Goal: Transaction & Acquisition: Download file/media

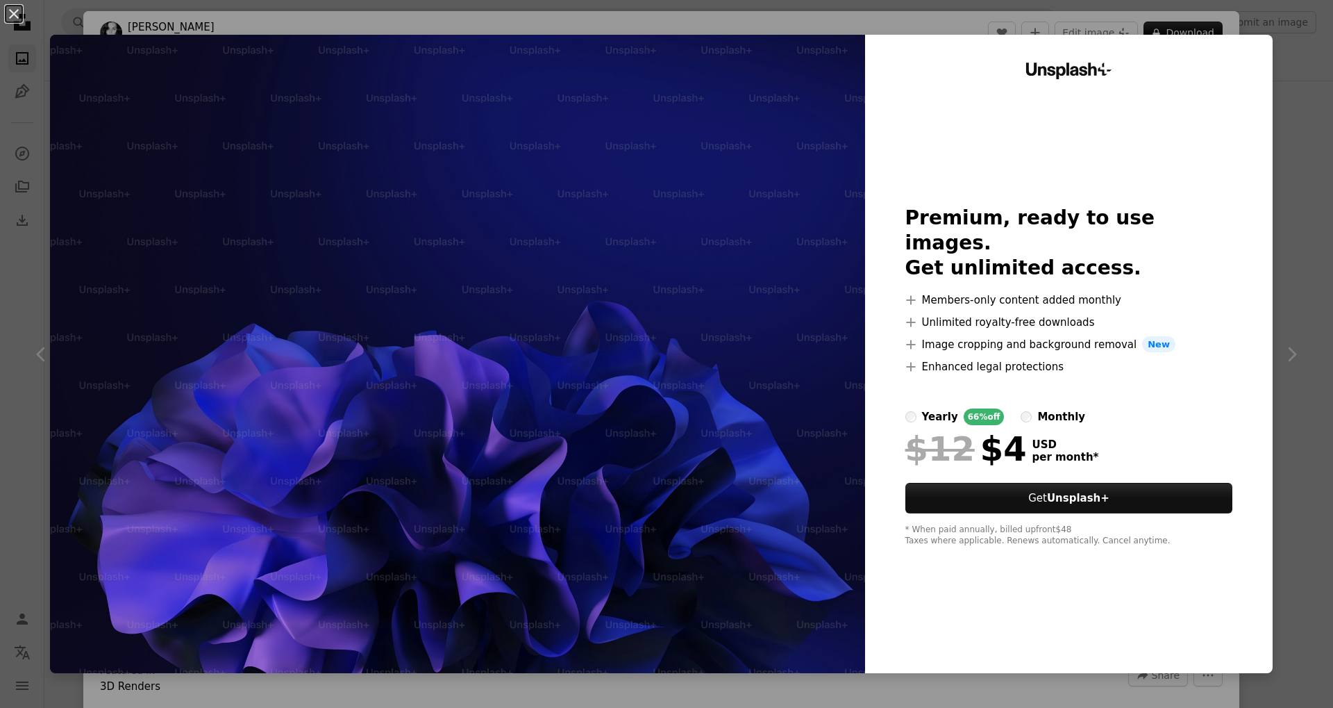
scroll to position [984, 0]
click at [17, 17] on button "An X shape" at bounding box center [14, 14] width 17 height 17
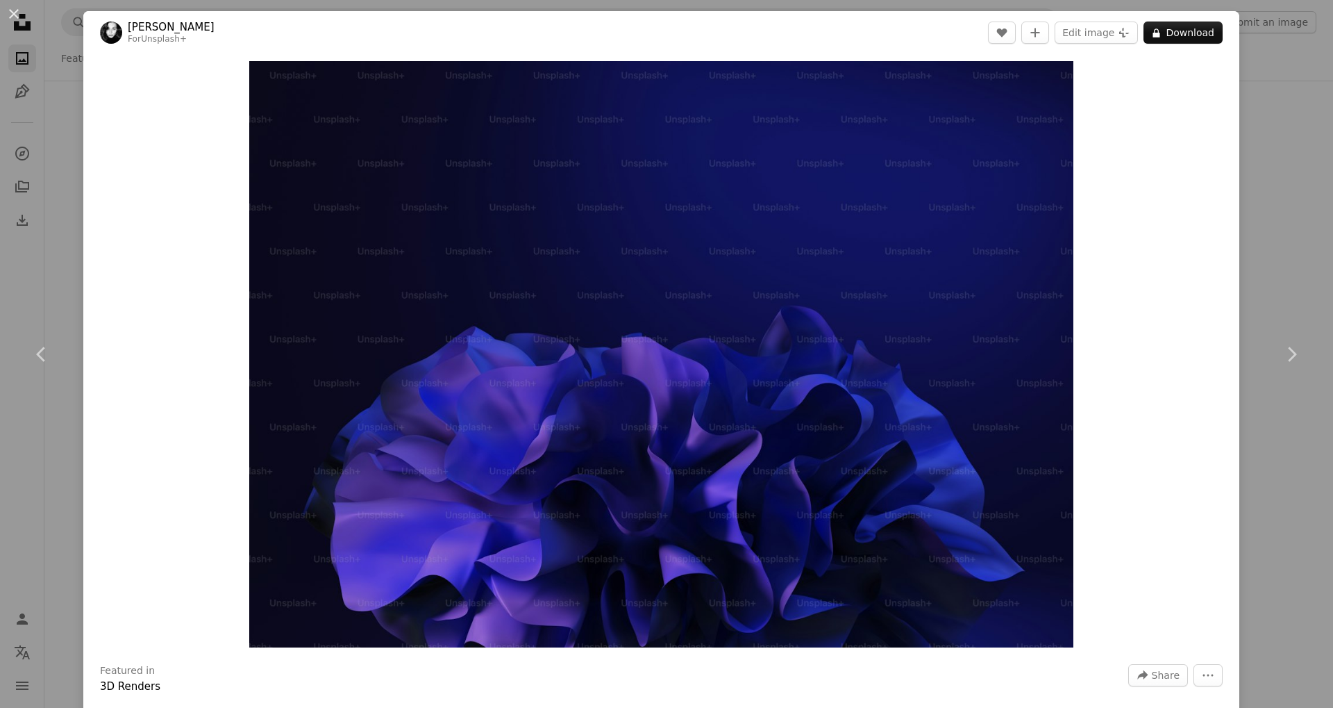
click at [83, 131] on div "Zoom in" at bounding box center [661, 354] width 1156 height 600
click at [77, 133] on div "An X shape Chevron left Chevron right [PERSON_NAME] For Unsplash+ A heart A plu…" at bounding box center [666, 354] width 1333 height 708
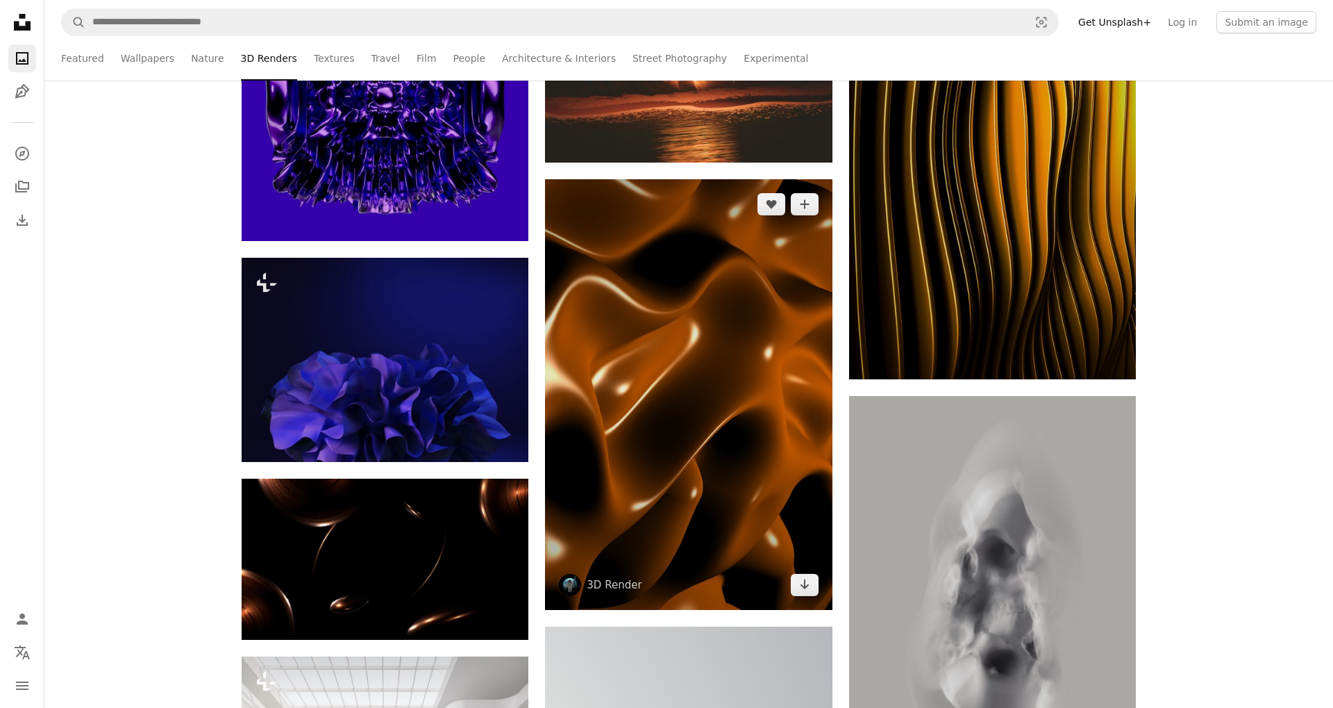
click at [613, 215] on img at bounding box center [688, 394] width 287 height 430
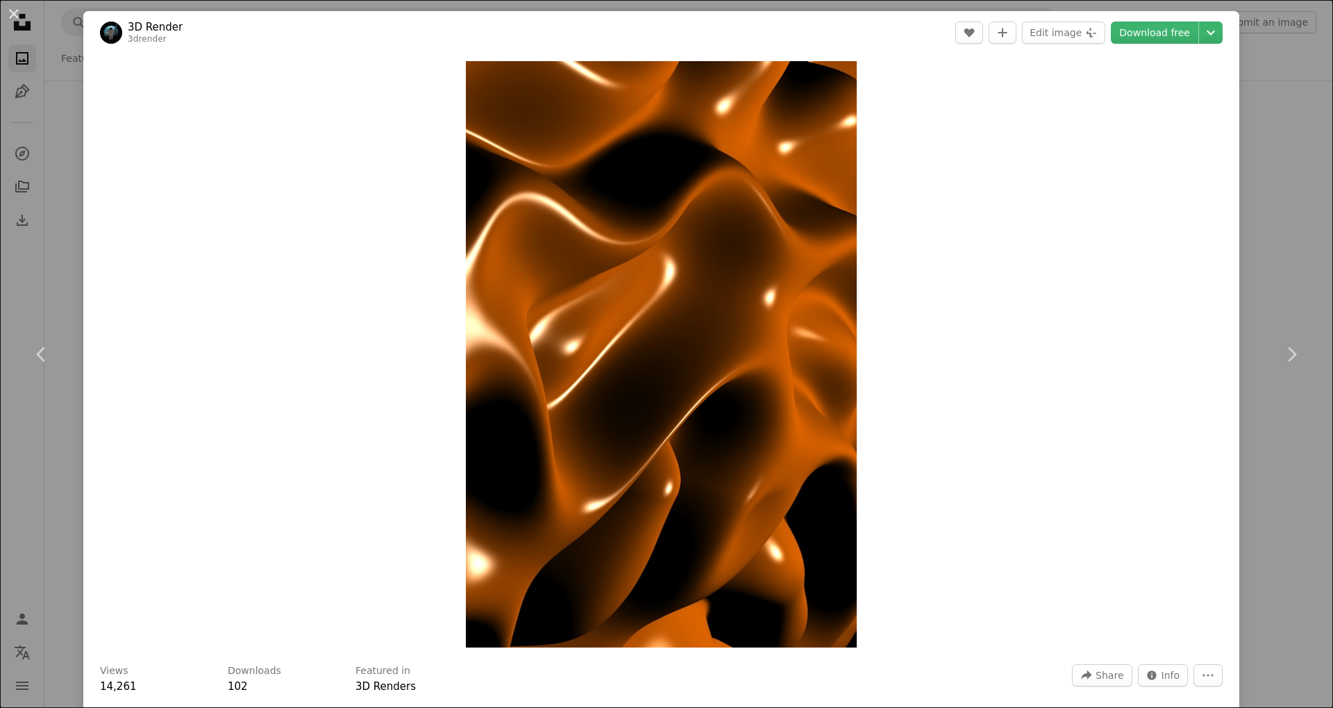
click at [1239, 36] on header "3D Render 3drender A heart A plus sign Edit image Plus sign for Unsplash+ Downl…" at bounding box center [661, 32] width 1156 height 43
click at [1222, 36] on icon "Chevron down" at bounding box center [1211, 32] width 22 height 17
click at [1287, 133] on dialog "An X shape Chevron left Chevron right 3D Render 3drender A heart A plus sign Ed…" at bounding box center [666, 354] width 1333 height 708
click at [1287, 133] on div "An X shape Chevron left Chevron right 3D Render 3drender A heart A plus sign Ed…" at bounding box center [666, 354] width 1333 height 708
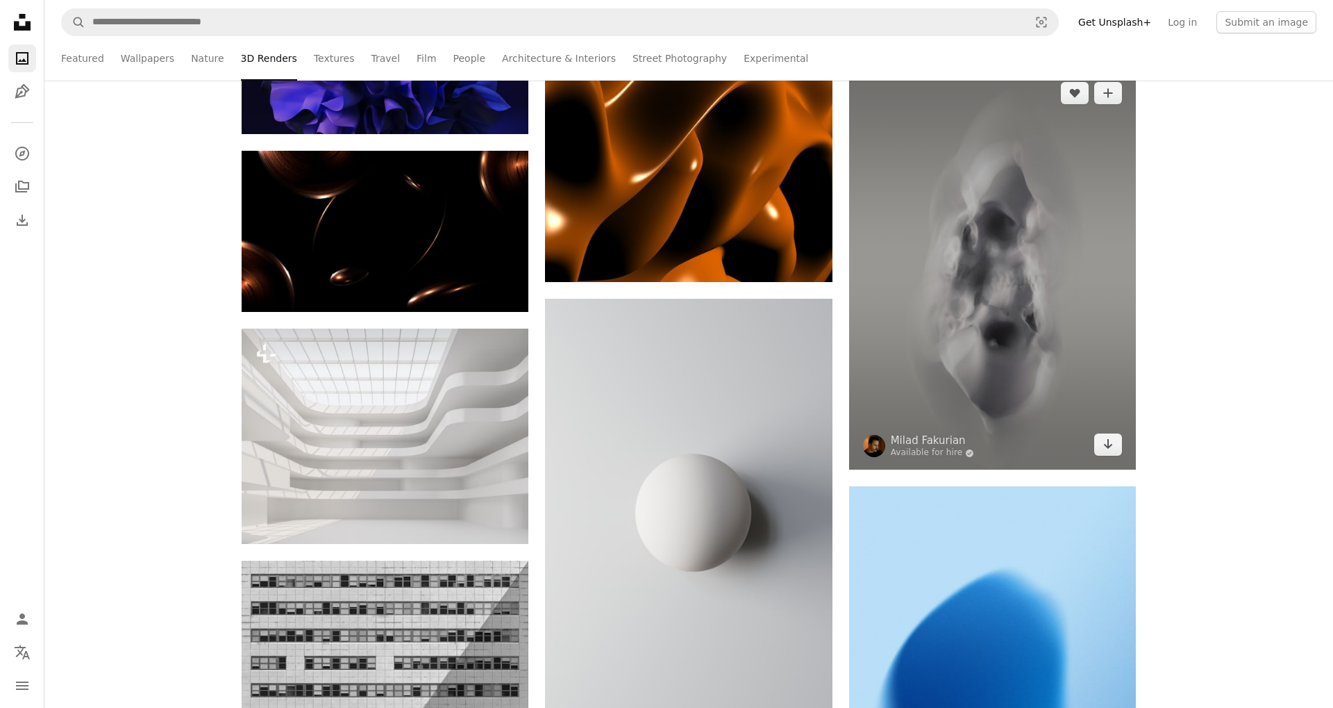
scroll to position [1387, 0]
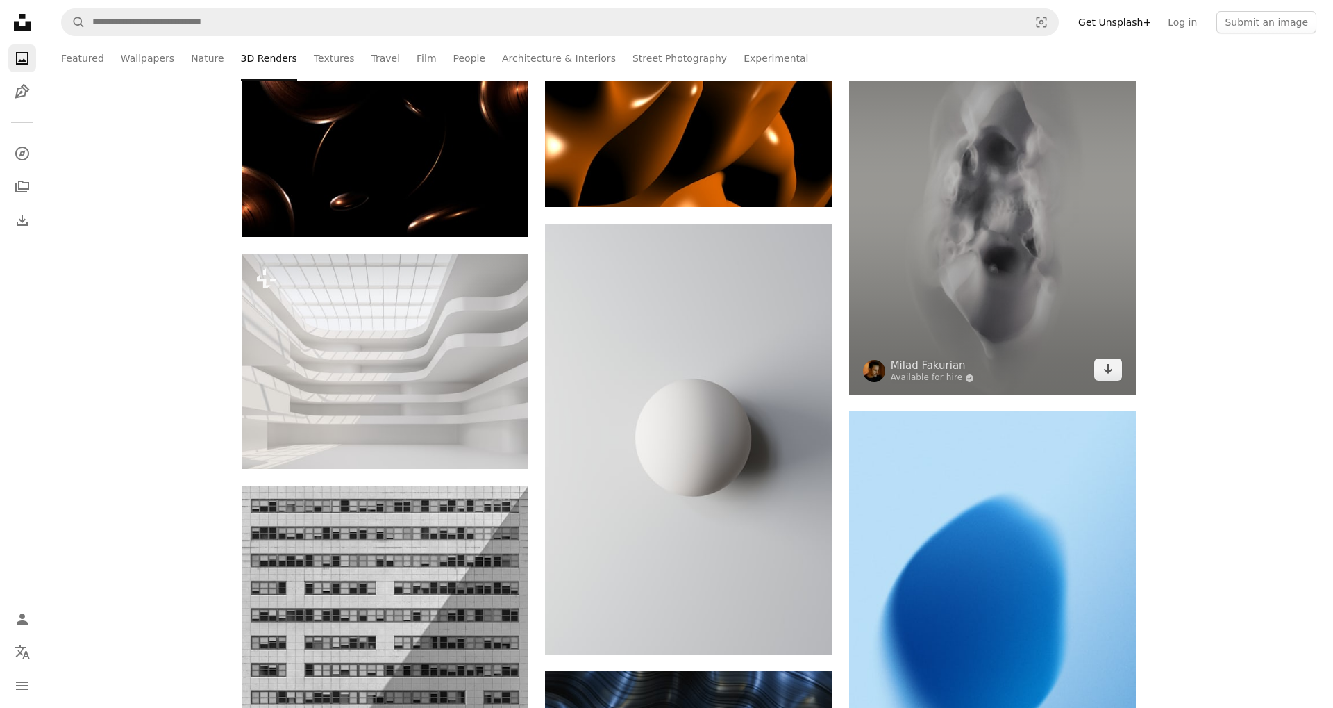
click at [1017, 297] on img at bounding box center [992, 194] width 287 height 402
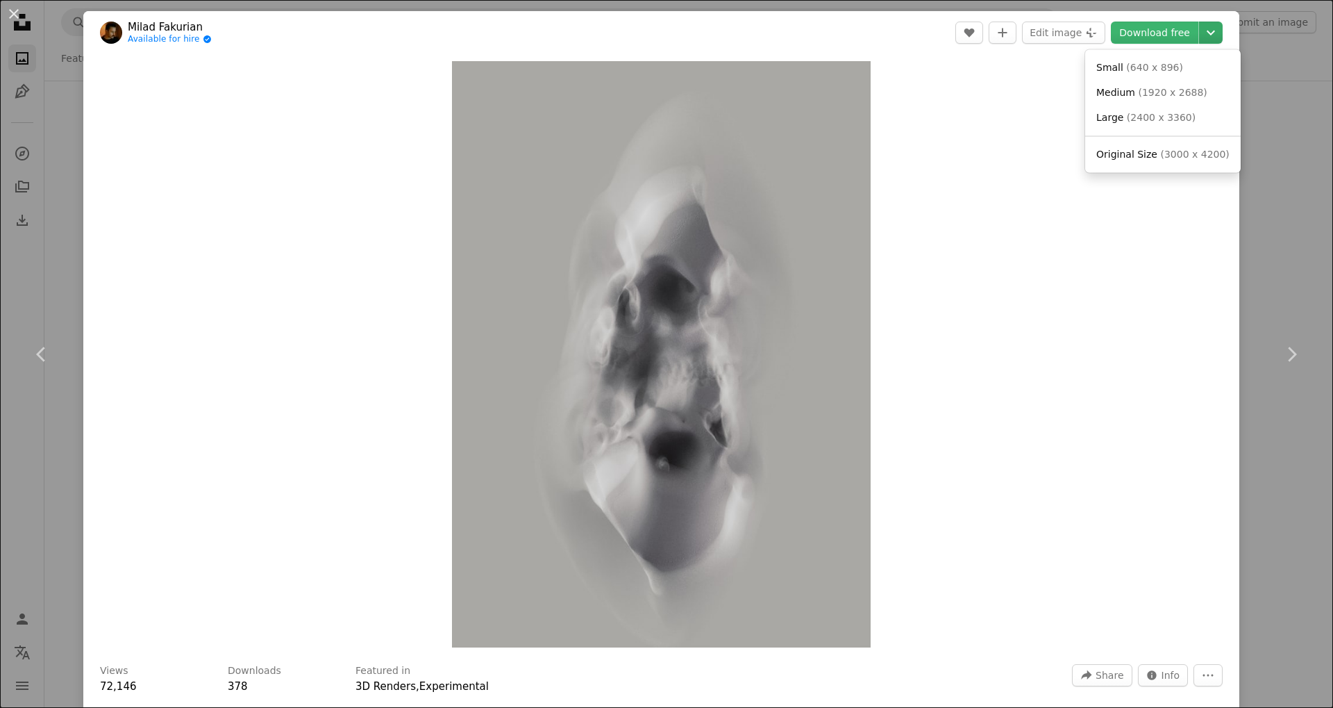
click at [1222, 35] on icon "Chevron down" at bounding box center [1211, 32] width 22 height 17
click at [1283, 185] on dialog "An X shape Chevron left Chevron right Milad Fakurian Available for hire A check…" at bounding box center [666, 354] width 1333 height 708
click at [1283, 185] on div "An X shape Chevron left Chevron right Milad Fakurian Available for hire A check…" at bounding box center [666, 354] width 1333 height 708
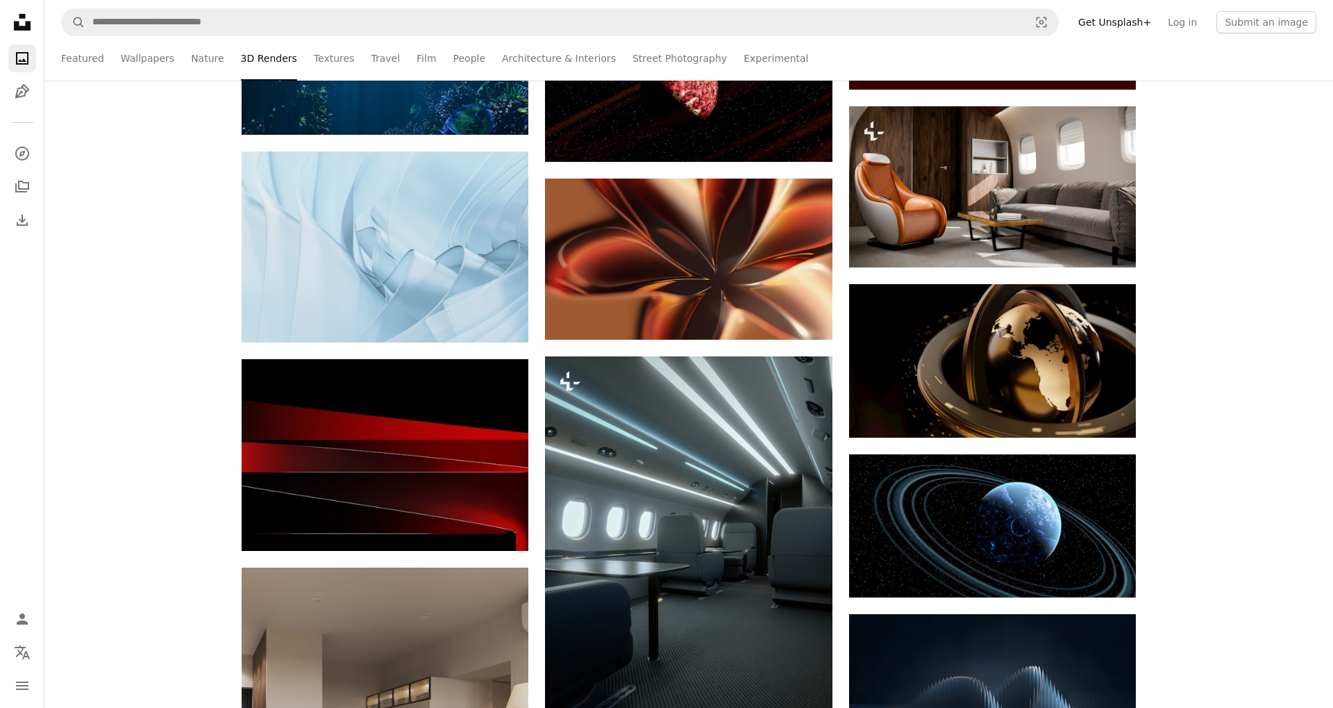
scroll to position [2456, 0]
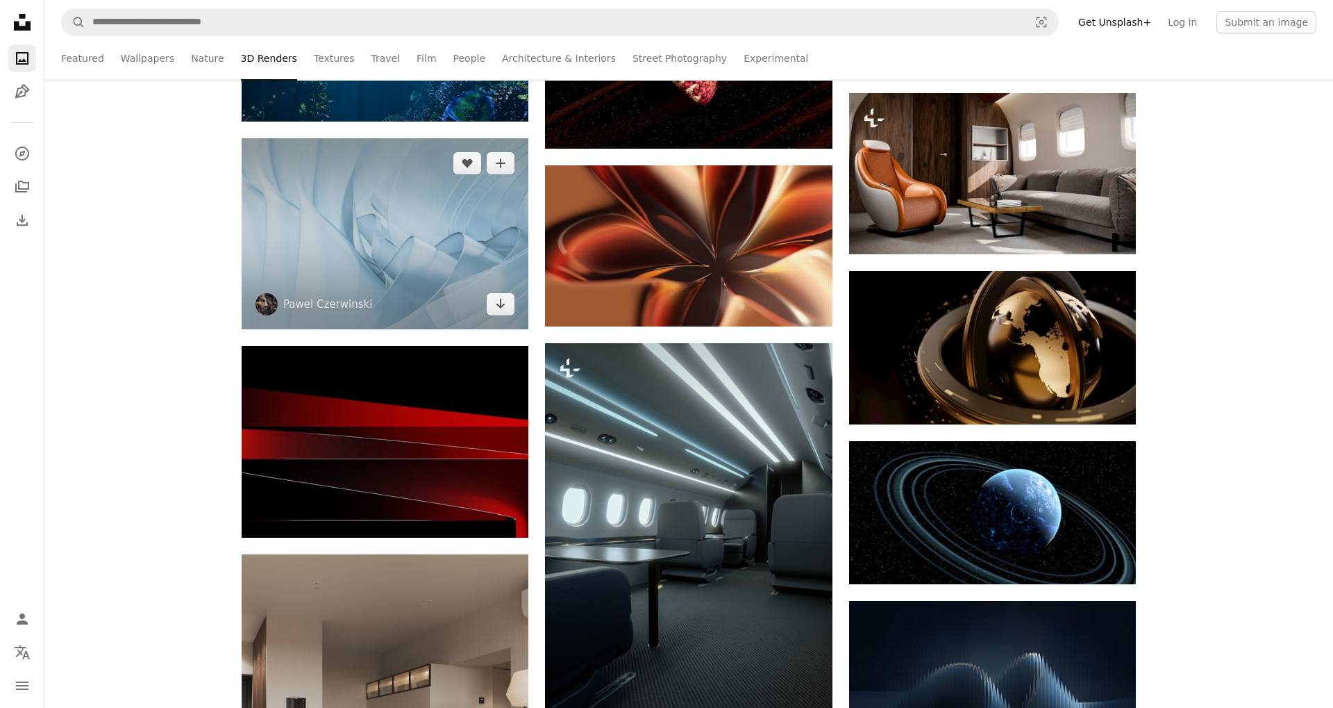
click at [423, 281] on img at bounding box center [385, 233] width 287 height 191
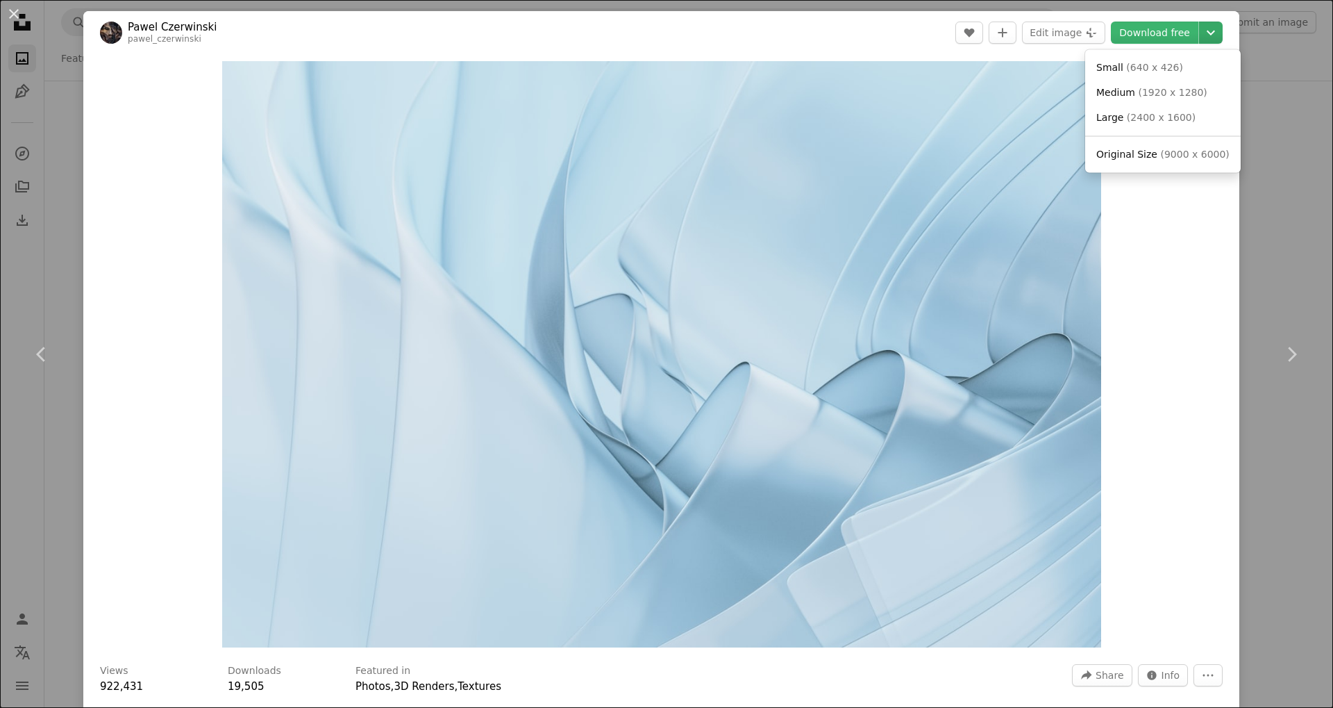
click at [1217, 35] on icon "Chevron down" at bounding box center [1211, 32] width 22 height 17
click at [1200, 159] on span "( 9000 x 6000 )" at bounding box center [1194, 153] width 69 height 11
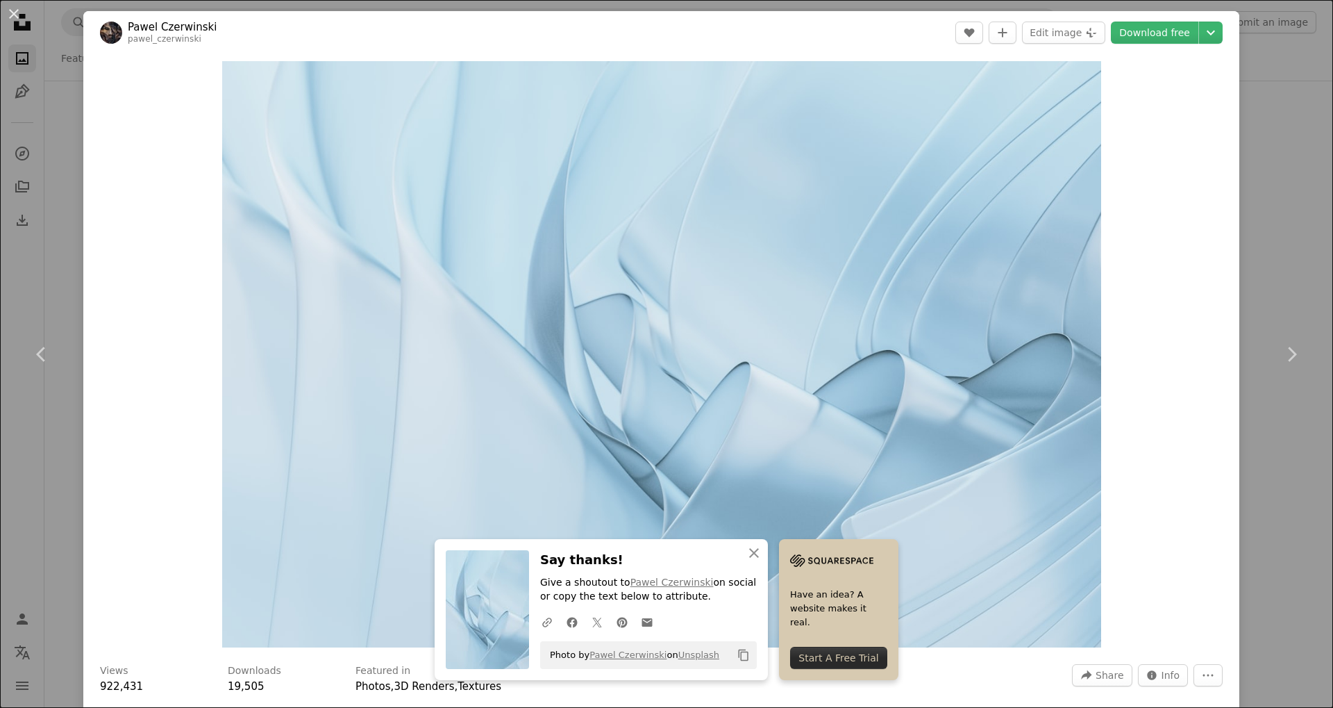
click at [1269, 146] on div "An X shape Chevron left Chevron right An X shape Close Say thanks! Give a shout…" at bounding box center [666, 354] width 1333 height 708
